Goal: Task Accomplishment & Management: Use online tool/utility

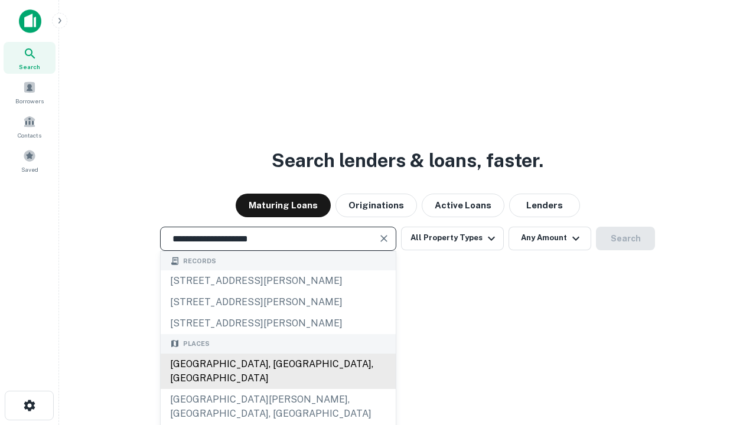
click at [278, 389] on div "[GEOGRAPHIC_DATA], [GEOGRAPHIC_DATA], [GEOGRAPHIC_DATA]" at bounding box center [278, 371] width 235 height 35
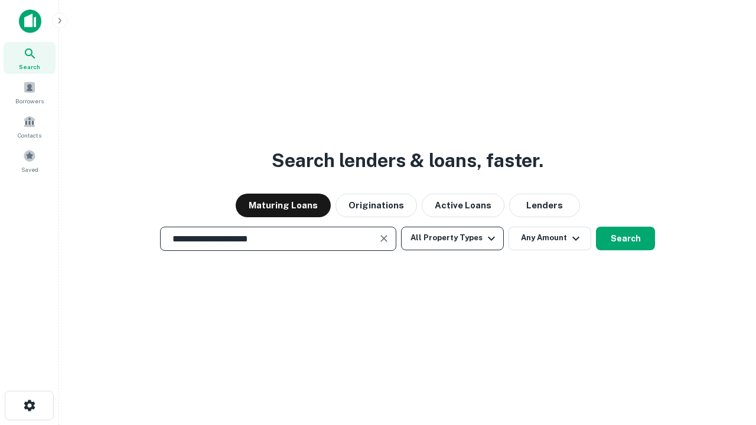
type input "**********"
click at [452, 238] on button "All Property Types" at bounding box center [452, 239] width 103 height 24
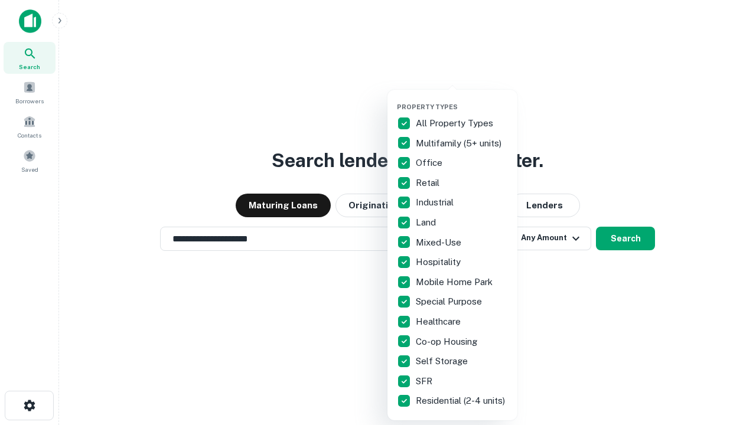
click at [462, 99] on button "button" at bounding box center [462, 99] width 130 height 1
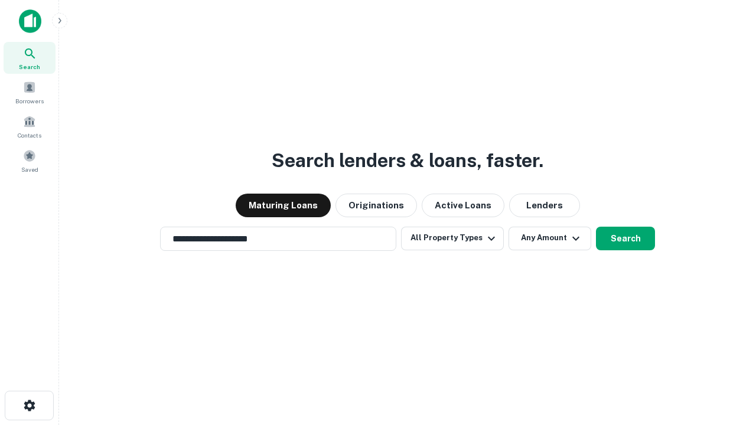
scroll to position [18, 0]
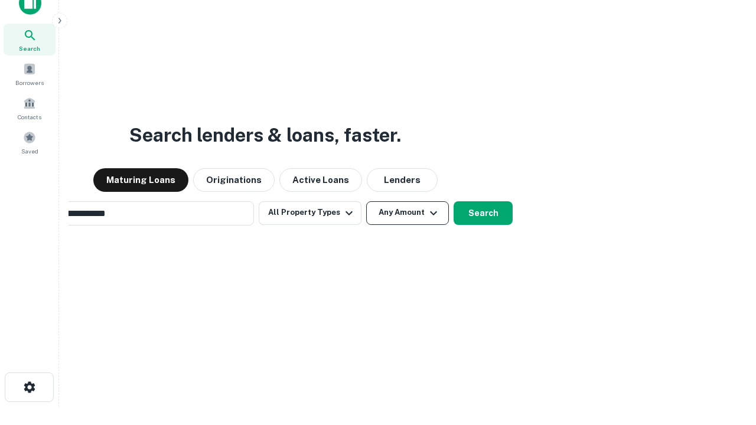
click at [366, 201] on button "Any Amount" at bounding box center [407, 213] width 83 height 24
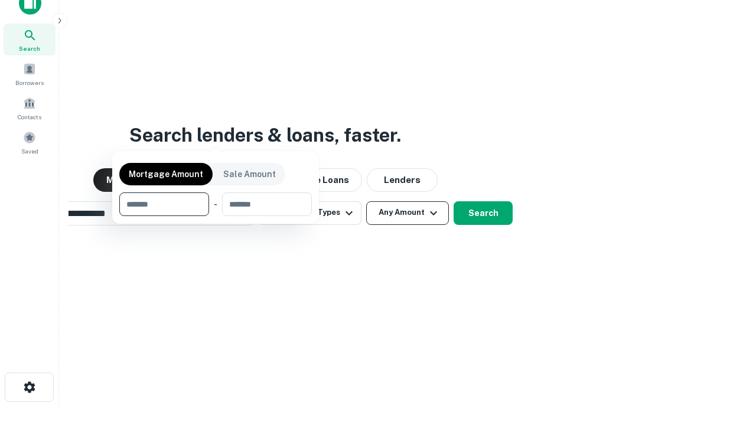
scroll to position [85, 334]
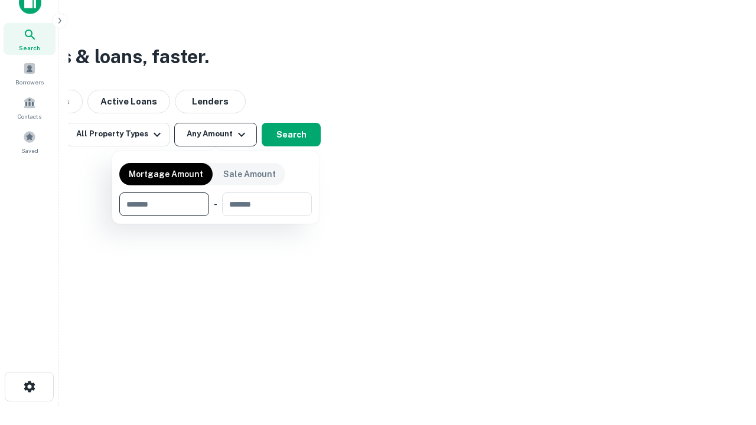
type input "*******"
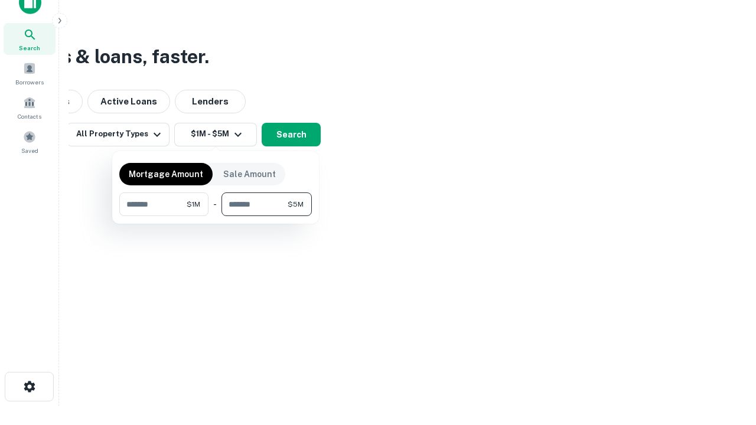
type input "*******"
click at [216, 216] on button "button" at bounding box center [215, 216] width 193 height 1
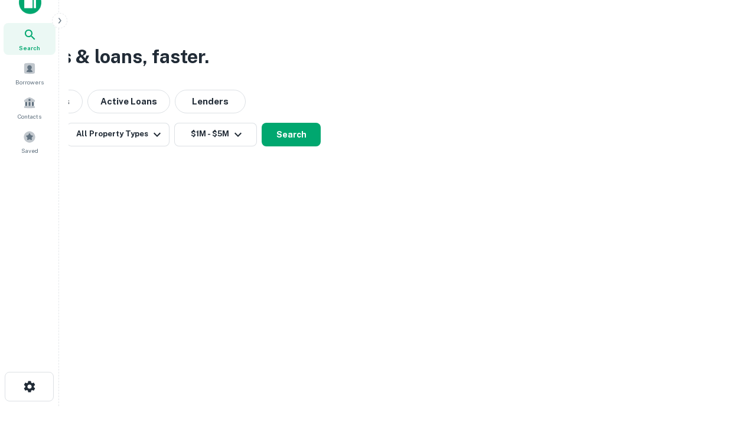
scroll to position [7, 218]
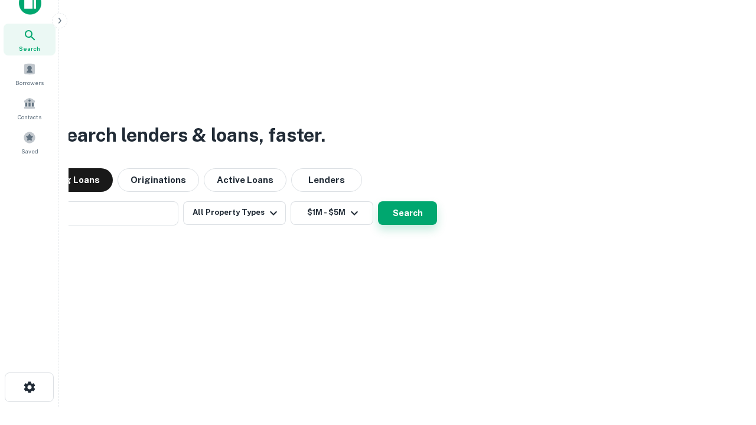
click at [378, 201] on button "Search" at bounding box center [407, 213] width 59 height 24
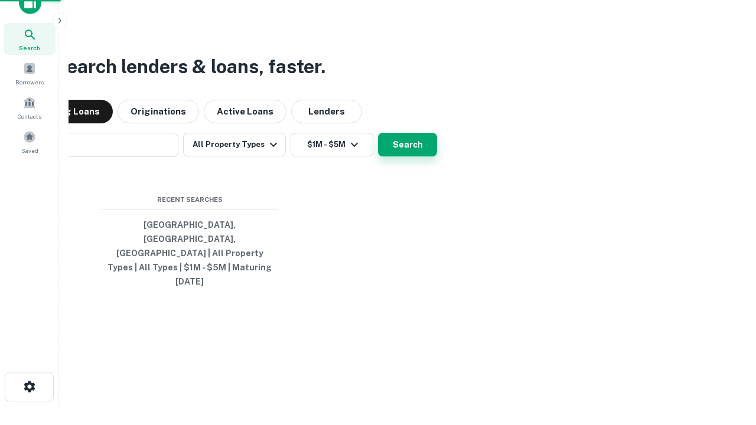
scroll to position [31, 334]
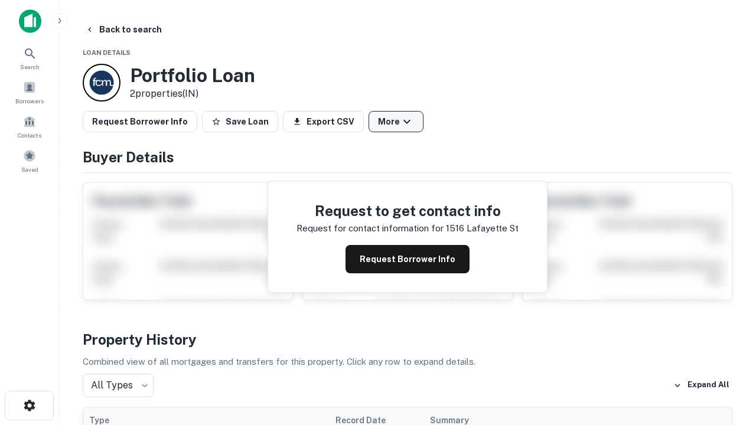
click at [396, 122] on button "More" at bounding box center [395, 121] width 55 height 21
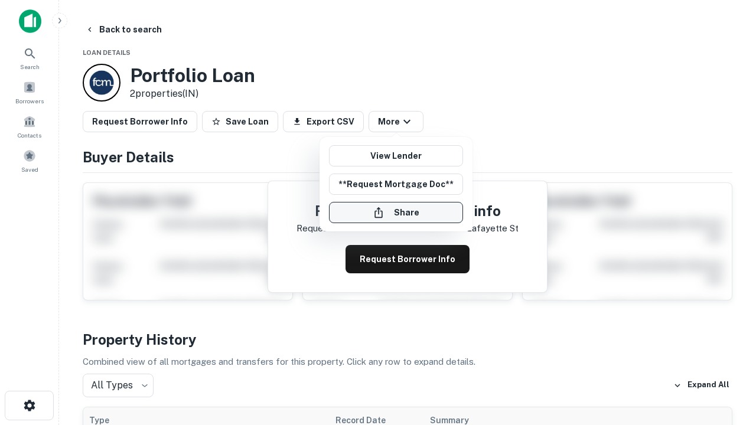
click at [396, 213] on button "Share" at bounding box center [396, 212] width 134 height 21
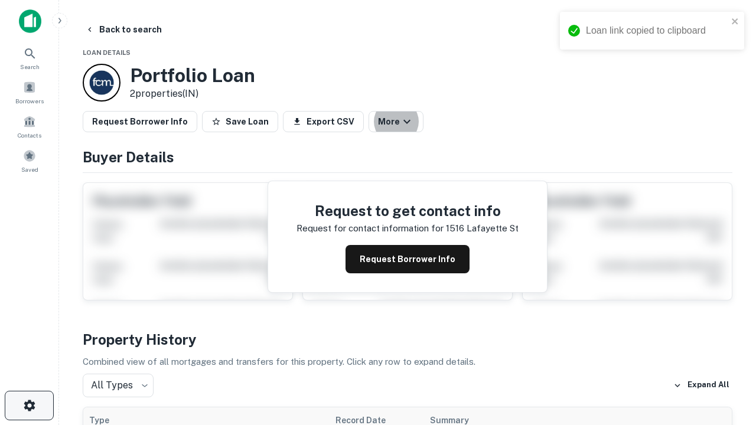
click at [29, 406] on icon "button" at bounding box center [29, 406] width 14 height 14
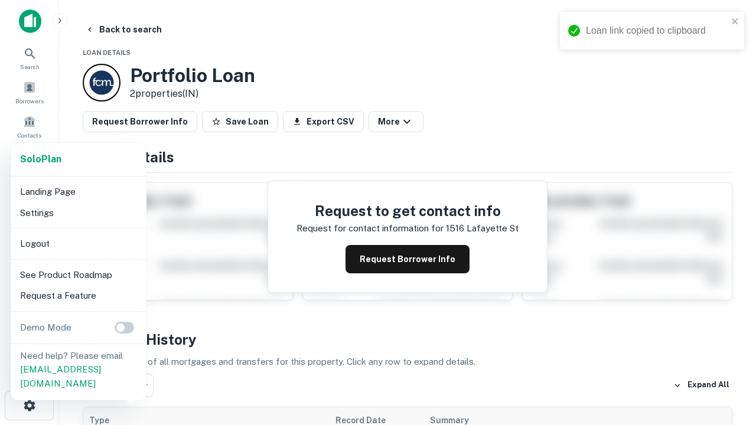
click at [78, 243] on li "Logout" at bounding box center [78, 243] width 126 height 21
